Goal: Task Accomplishment & Management: Manage account settings

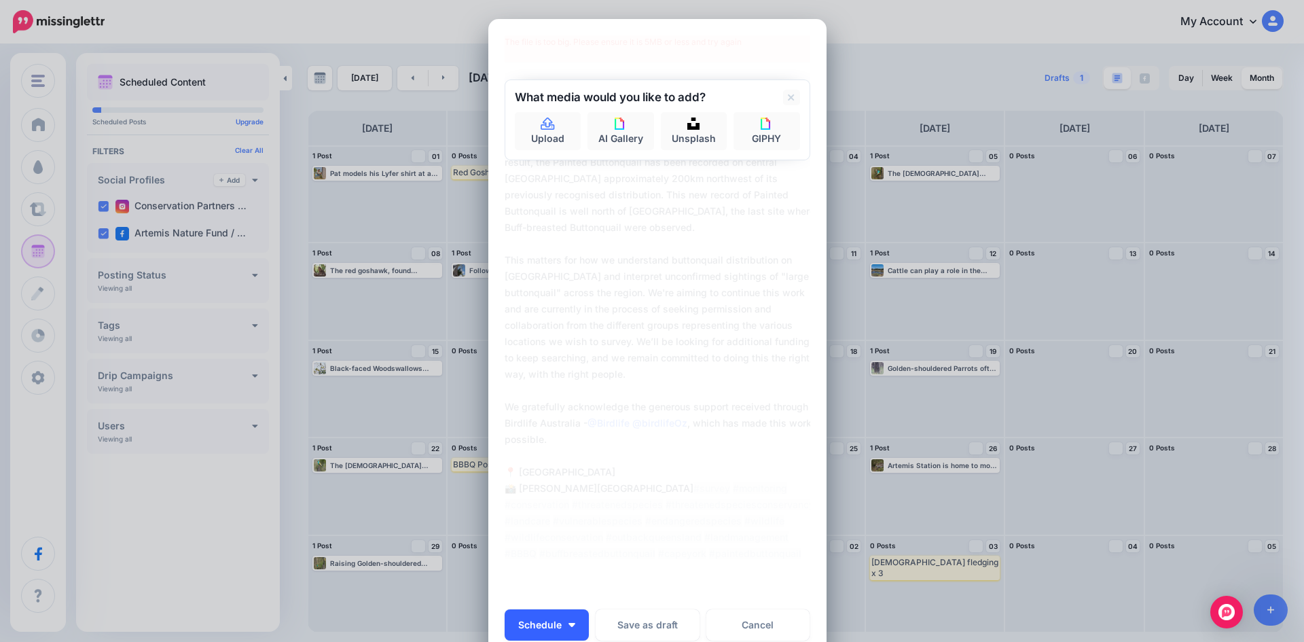
click at [532, 630] on button "Schedule" at bounding box center [546, 624] width 84 height 31
click at [542, 594] on link "Choose Custom Time" at bounding box center [567, 590] width 115 height 26
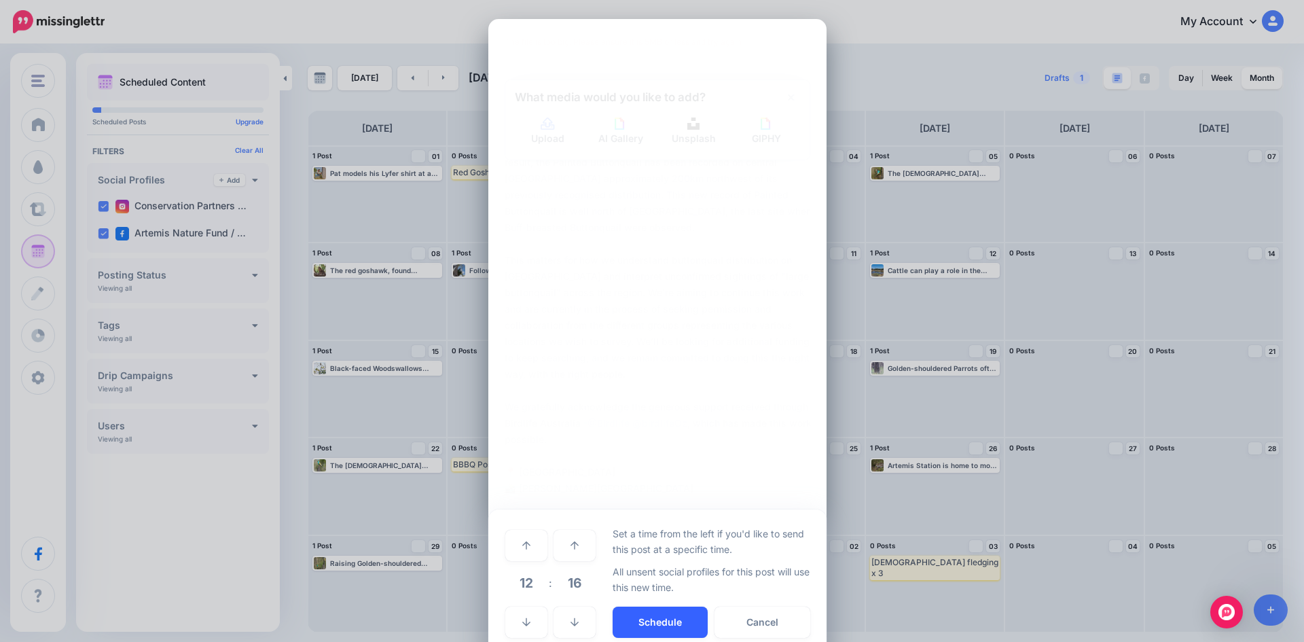
click at [659, 618] on button "Schedule" at bounding box center [659, 621] width 95 height 31
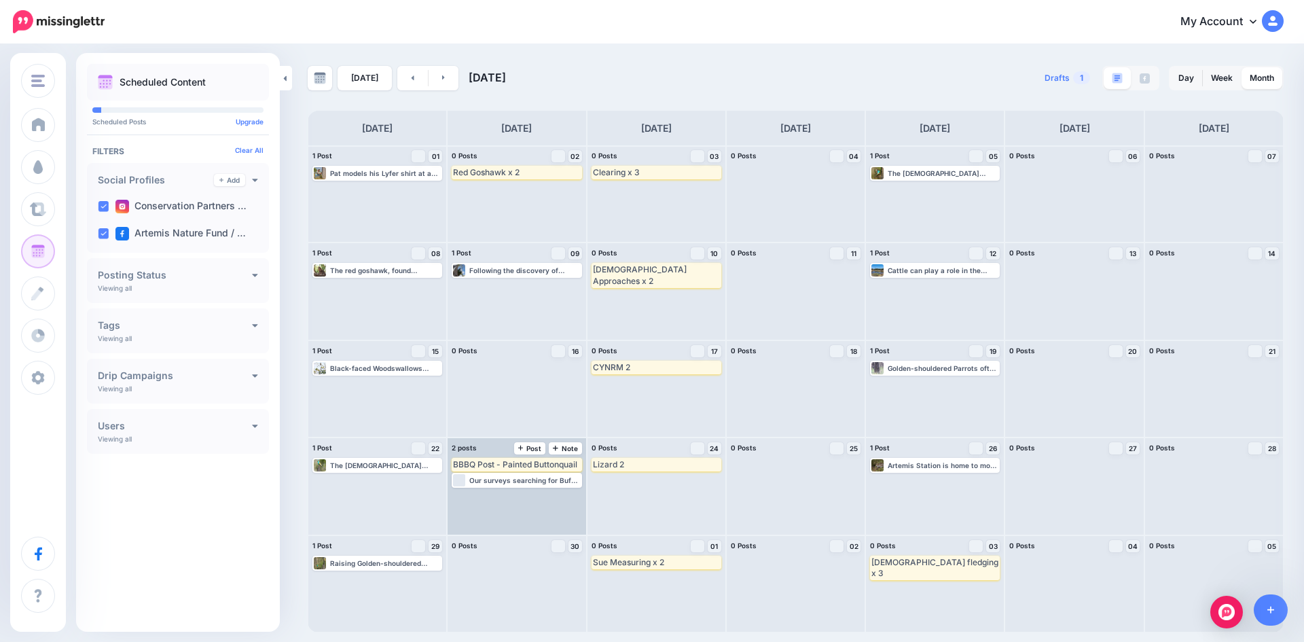
click at [527, 465] on div "BBBQ Post - Painted Buttonquail" at bounding box center [516, 464] width 127 height 11
click at [550, 480] on span "Delete" at bounding box center [554, 480] width 18 height 7
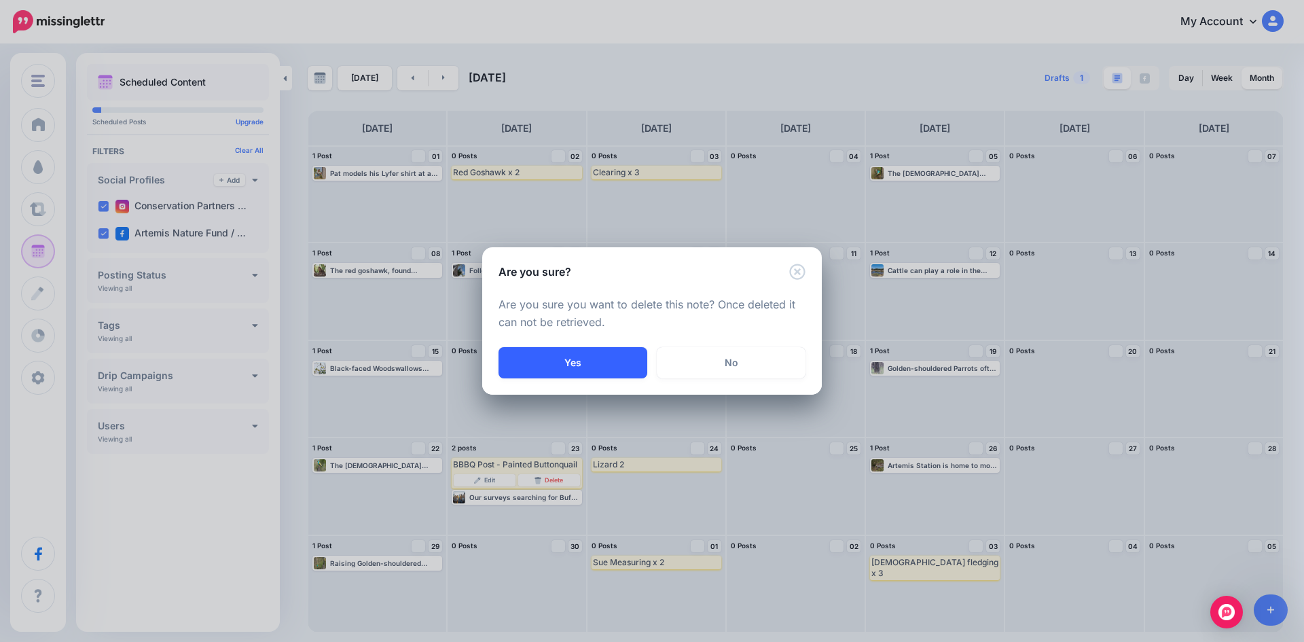
click at [617, 361] on button "Yes" at bounding box center [572, 362] width 149 height 31
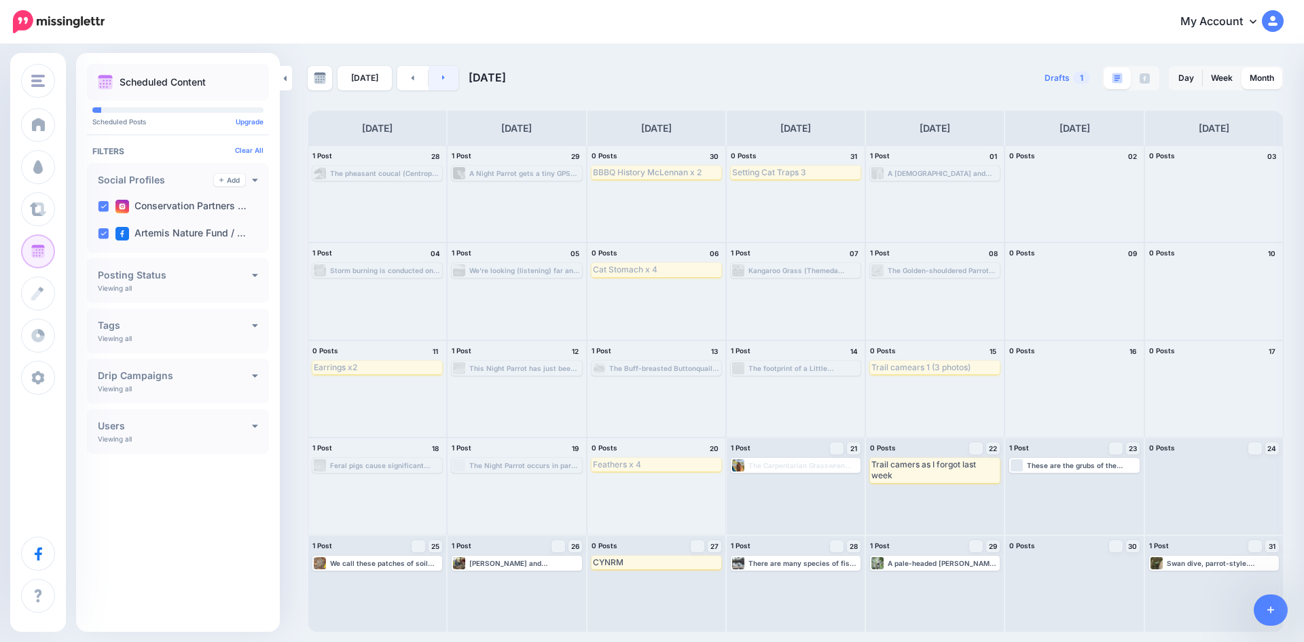
drag, startPoint x: 0, startPoint y: 0, endPoint x: 437, endPoint y: 72, distance: 443.1
click at [437, 72] on link at bounding box center [443, 78] width 31 height 24
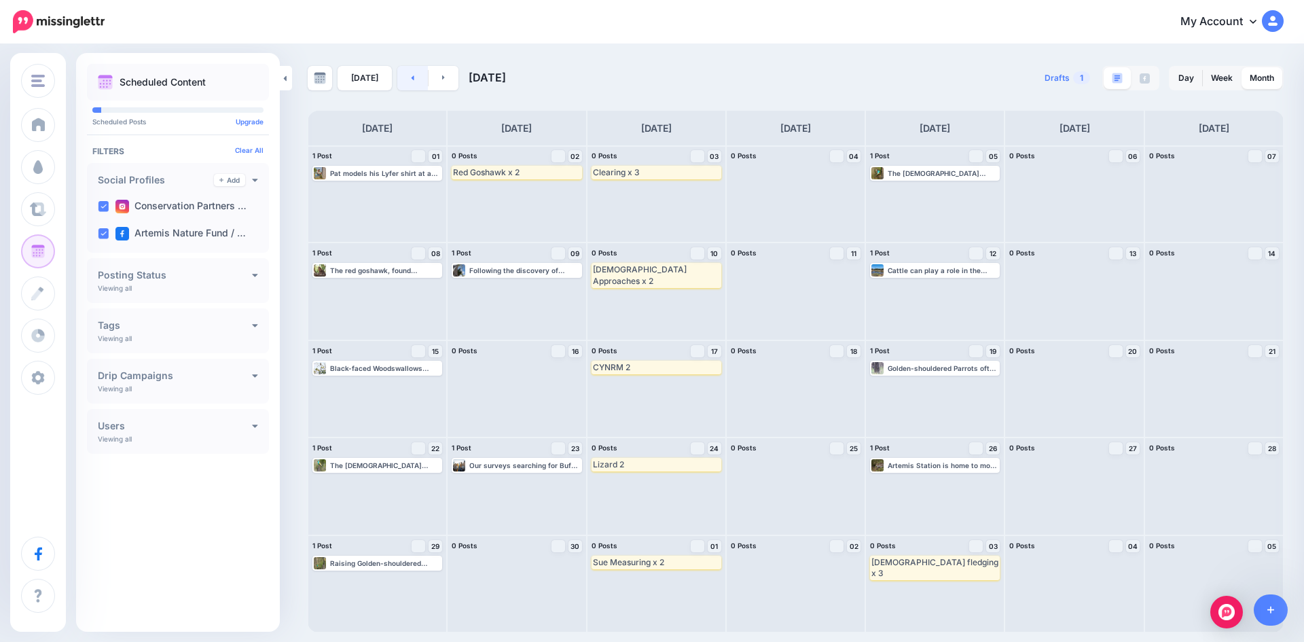
click at [407, 71] on link at bounding box center [412, 78] width 31 height 24
